Goal: Navigation & Orientation: Understand site structure

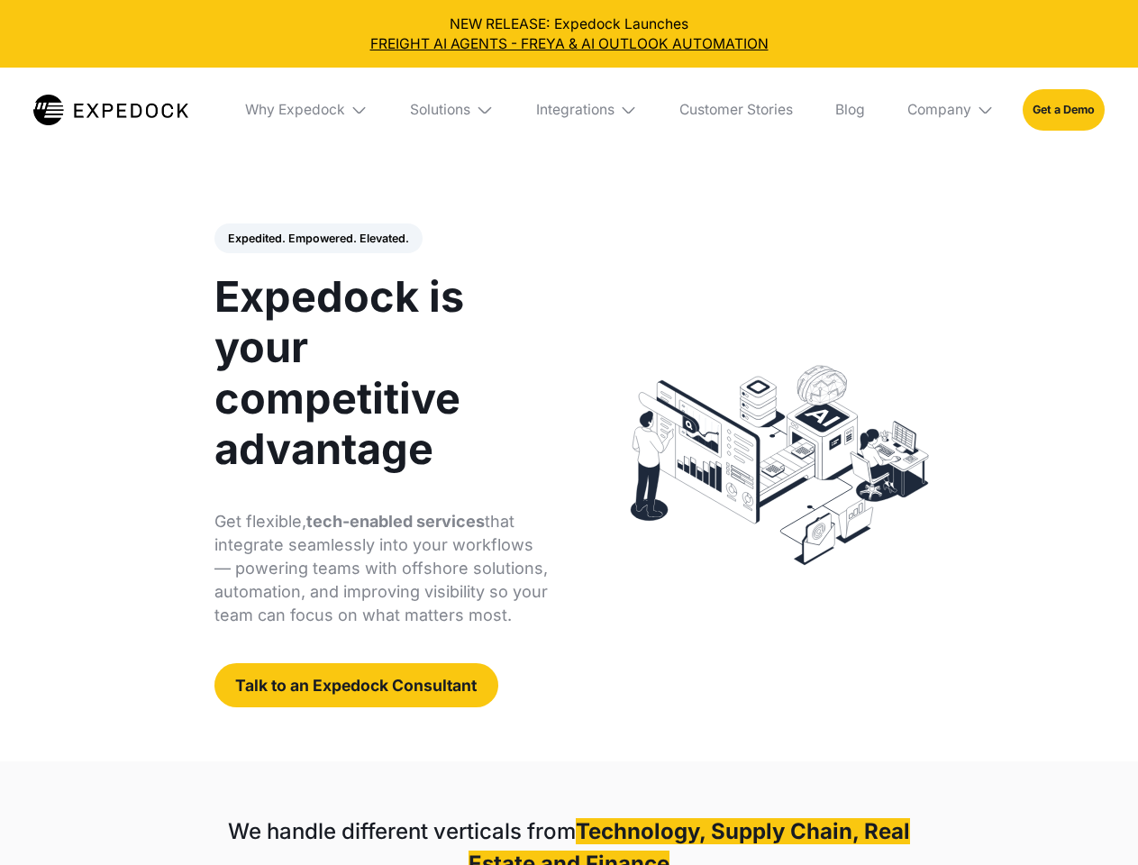
select select
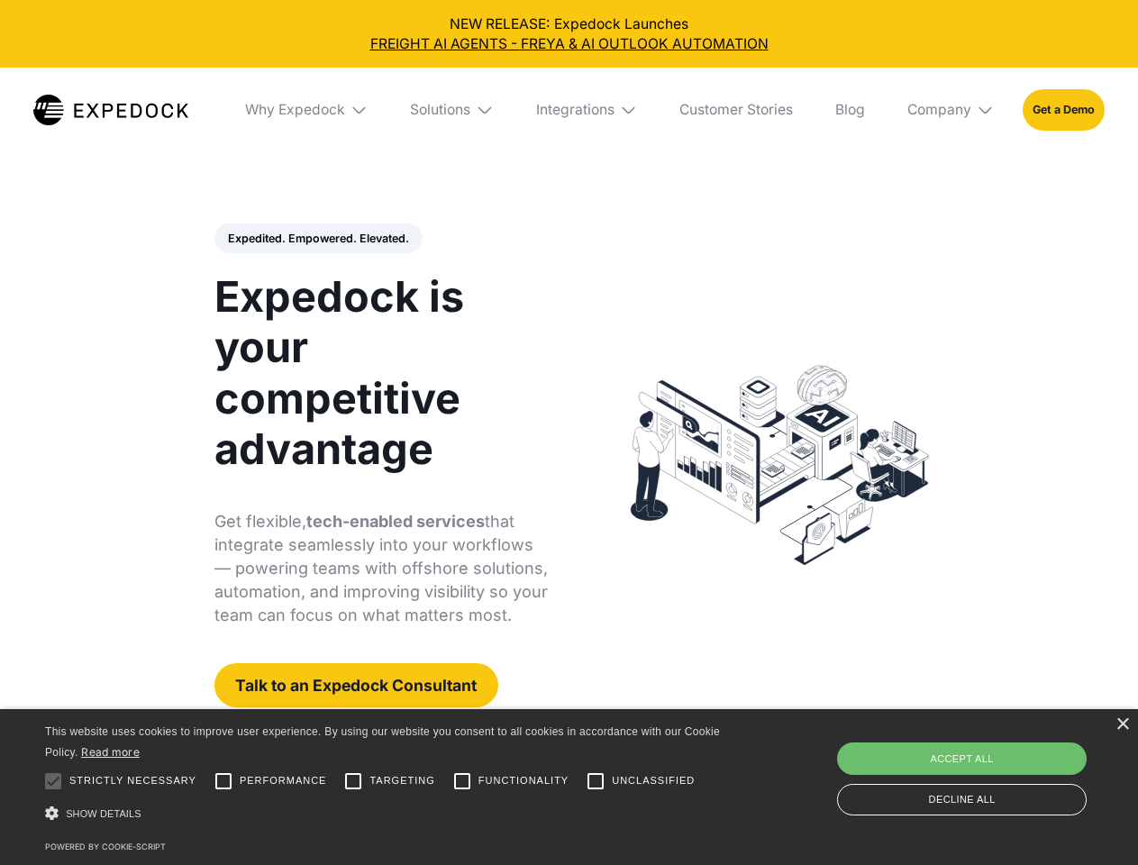
click at [569, 110] on div "Integrations" at bounding box center [575, 110] width 78 height 18
click at [307, 110] on div "Why Expedock" at bounding box center [280, 110] width 100 height 18
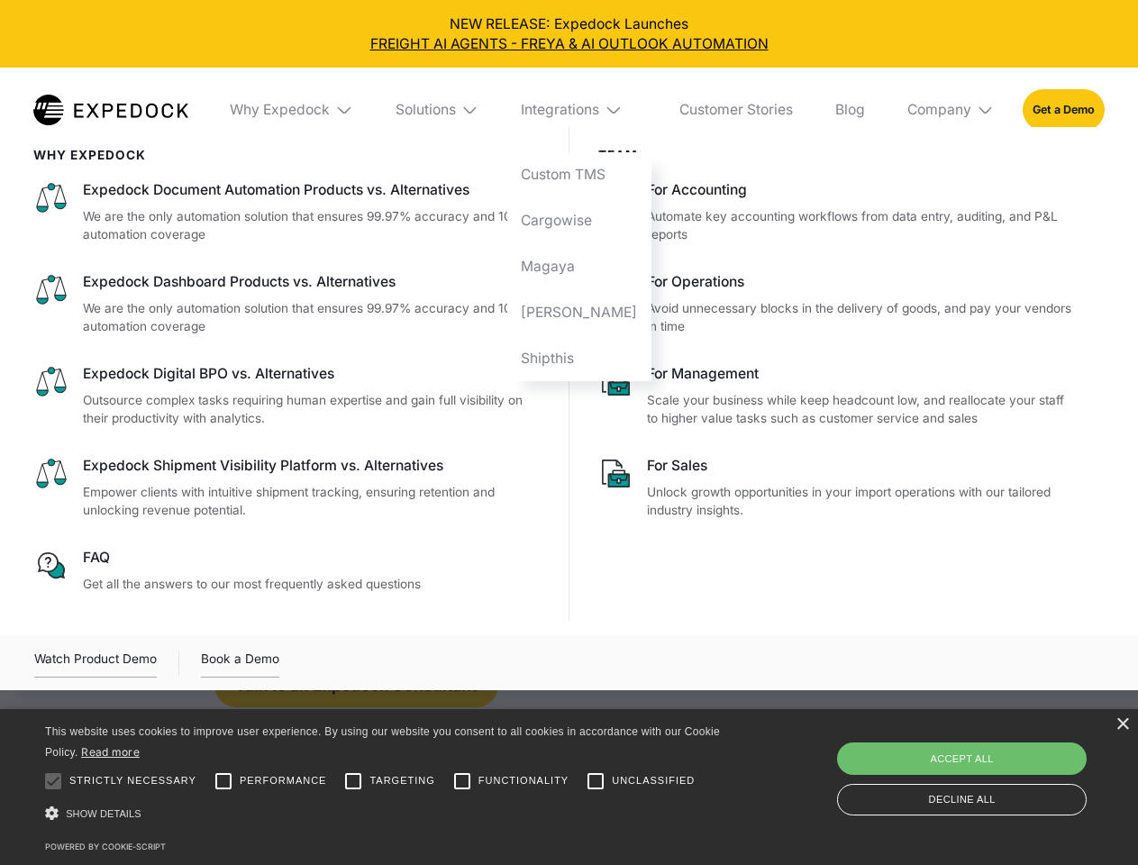
click at [453, 110] on div "Solutions" at bounding box center [426, 110] width 60 height 18
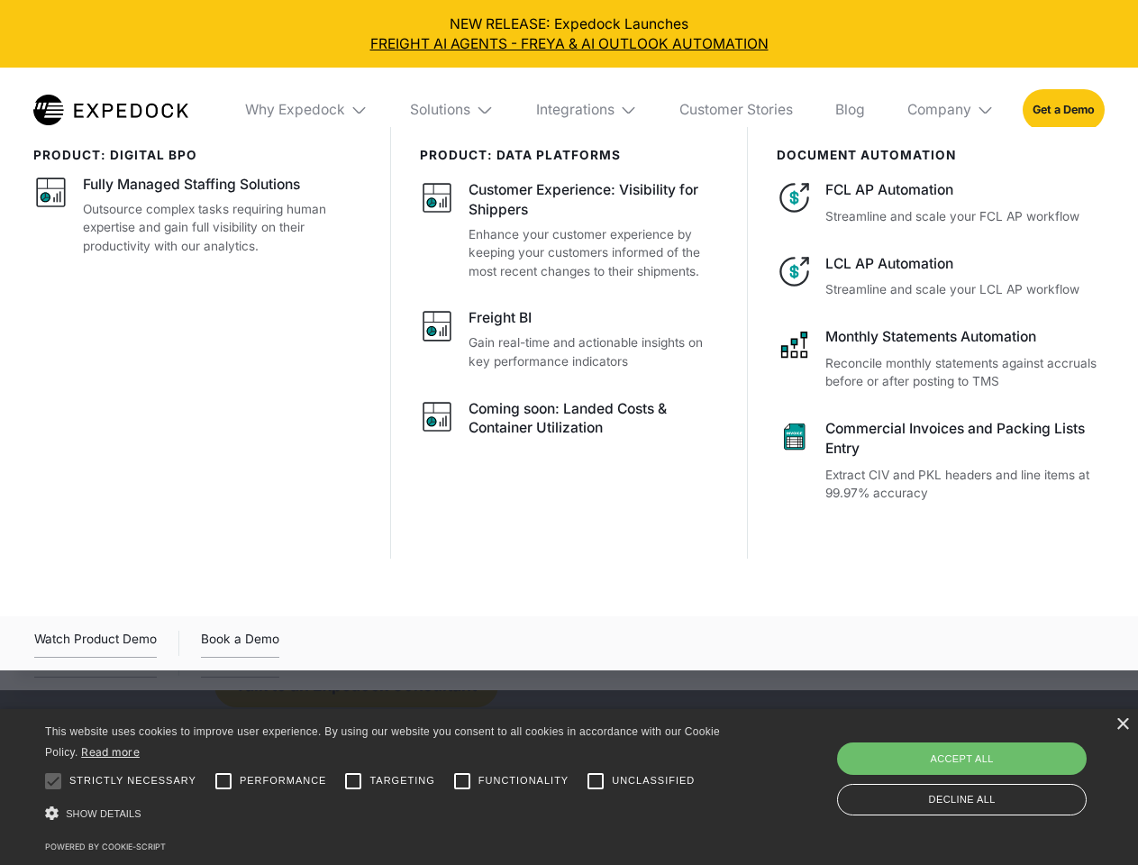
click at [588, 110] on div "Integrations" at bounding box center [575, 110] width 78 height 18
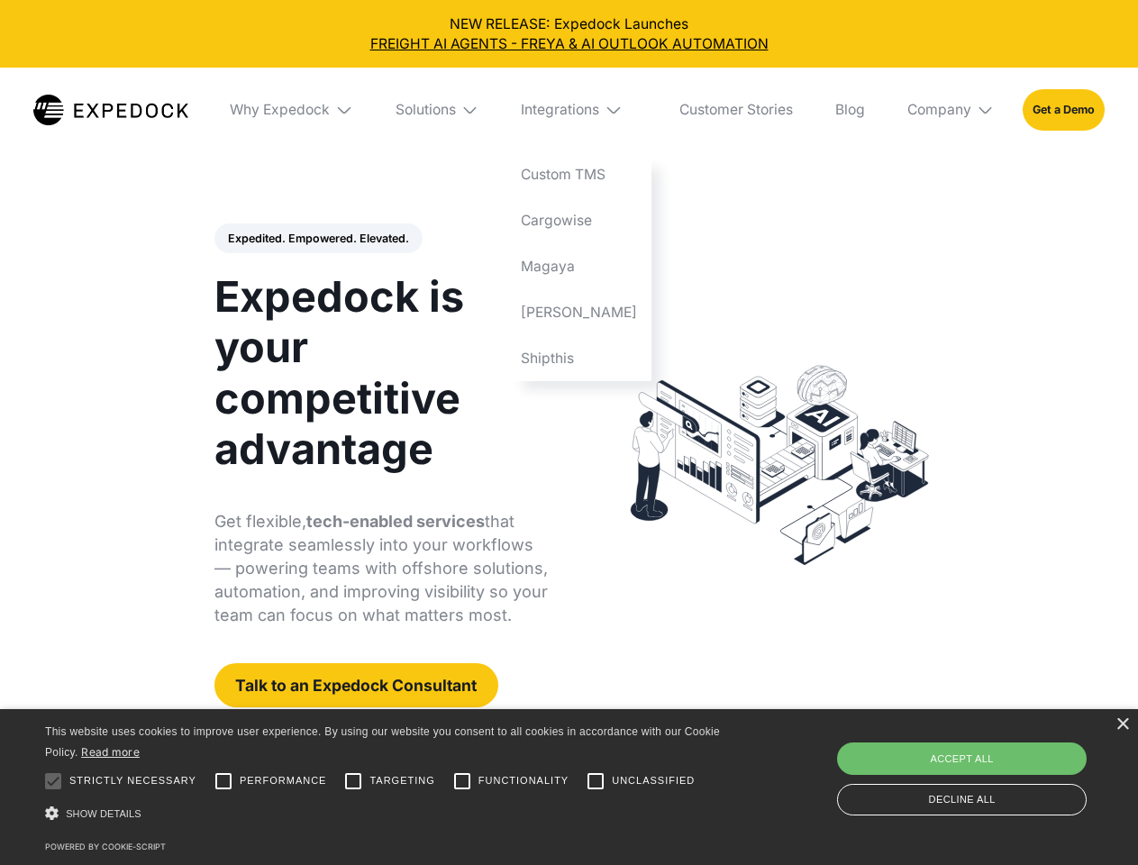
click at [952, 110] on div "Company" at bounding box center [940, 110] width 64 height 18
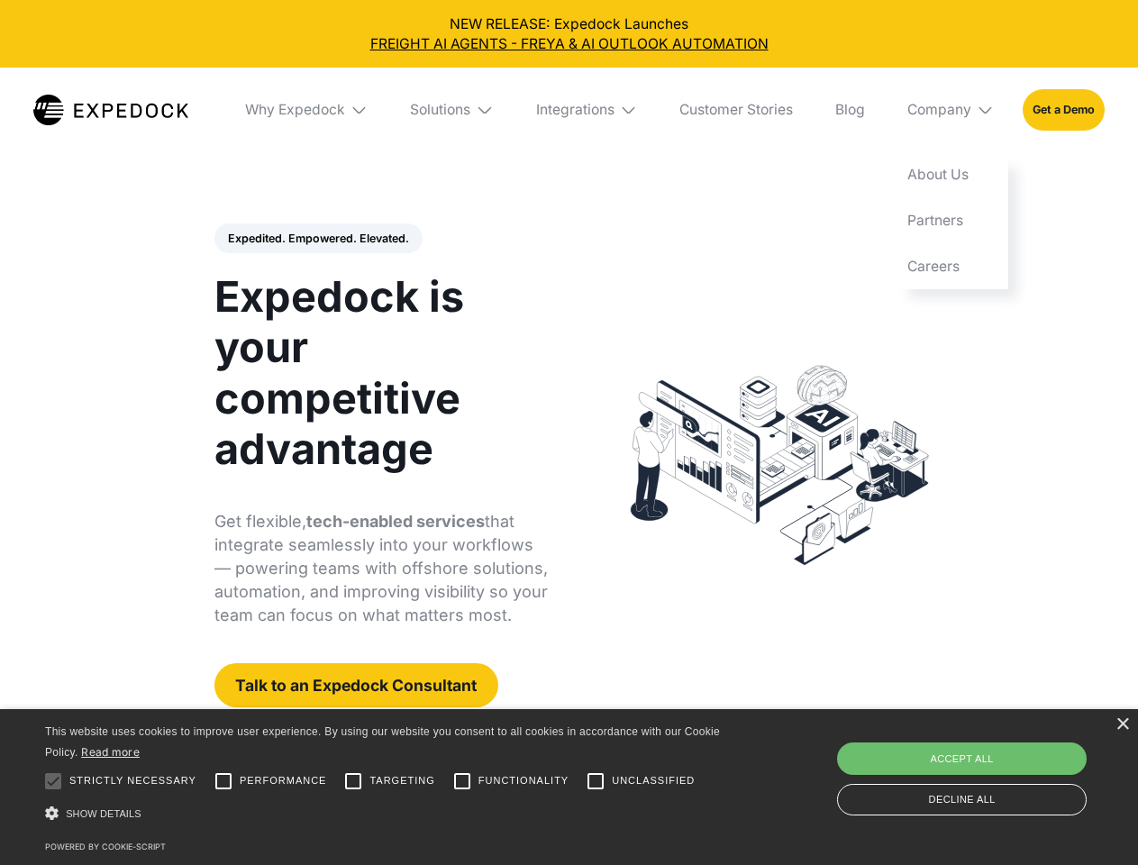
click at [317, 239] on div "Expedited. Empowered. Elevated. Automate Freight Document Extraction at 99.97% …" at bounding box center [382, 466] width 334 height 485
click at [53, 781] on div at bounding box center [53, 781] width 36 height 36
click at [224, 781] on input "Performance" at bounding box center [224, 781] width 36 height 36
checkbox input "true"
click at [353, 781] on input "Targeting" at bounding box center [353, 781] width 36 height 36
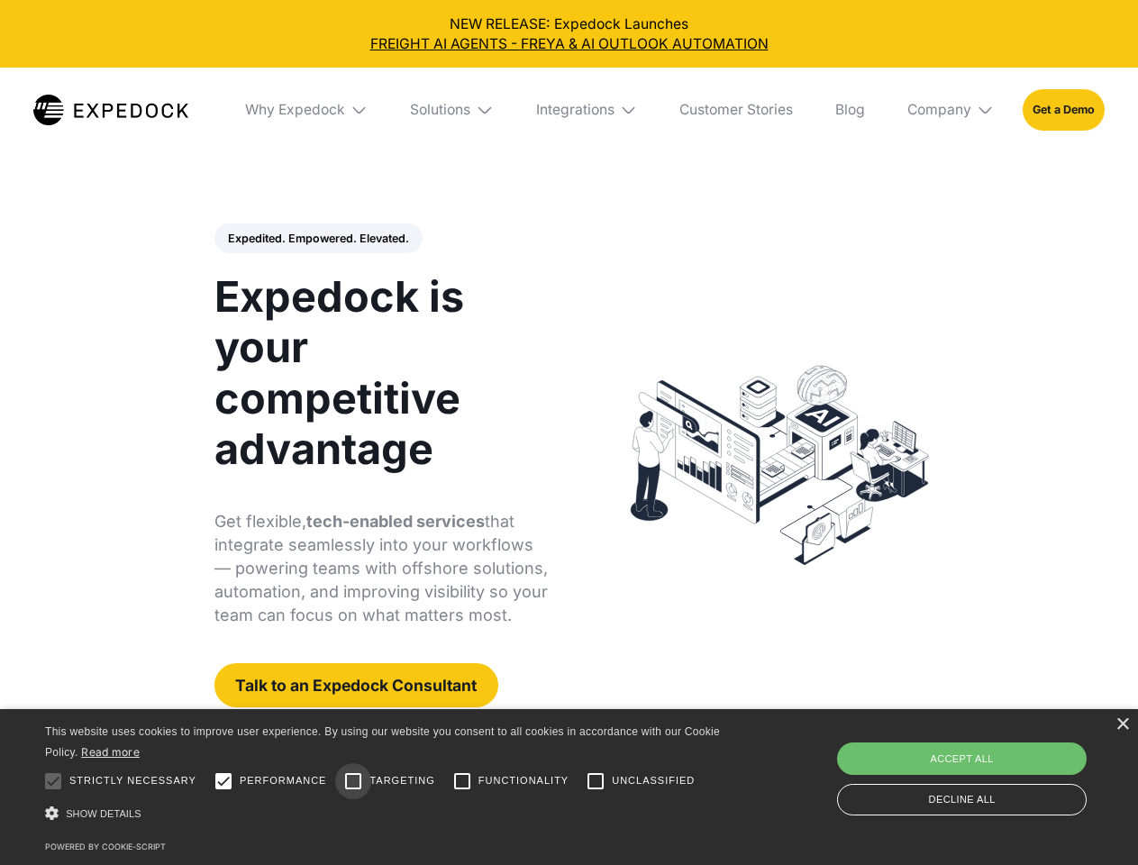
checkbox input "true"
click at [462, 781] on input "Functionality" at bounding box center [462, 781] width 36 height 36
checkbox input "true"
